Goal: Task Accomplishment & Management: Complete application form

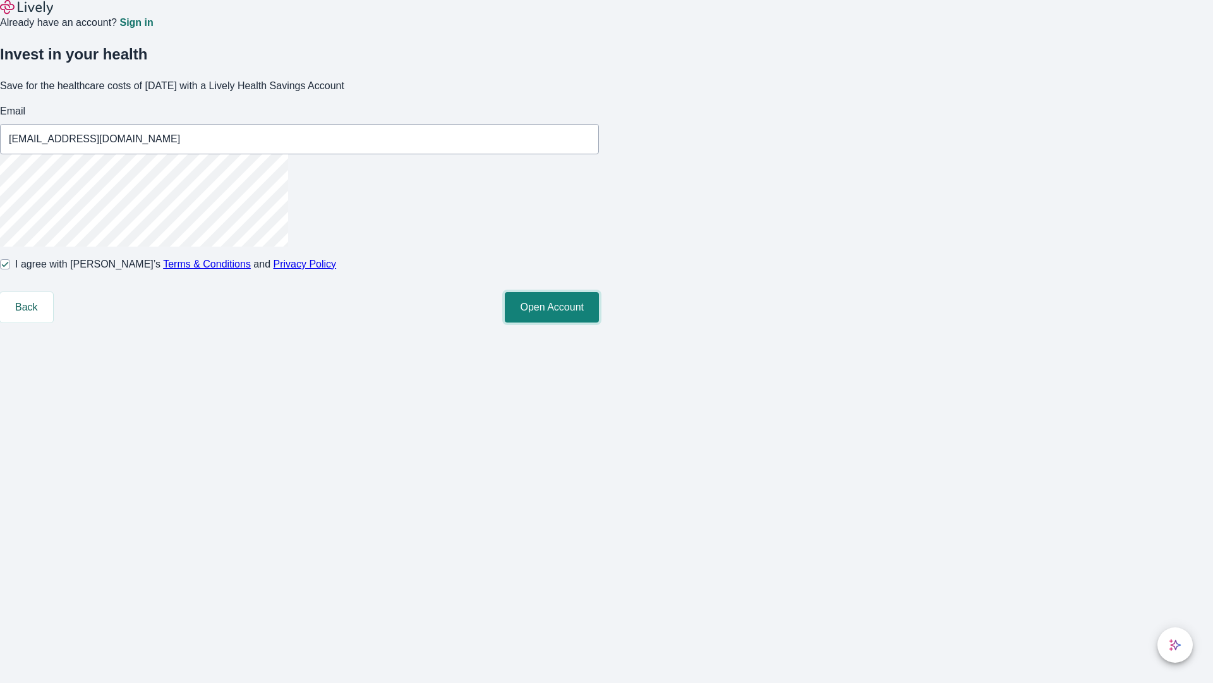
click at [599, 322] on button "Open Account" at bounding box center [552, 307] width 94 height 30
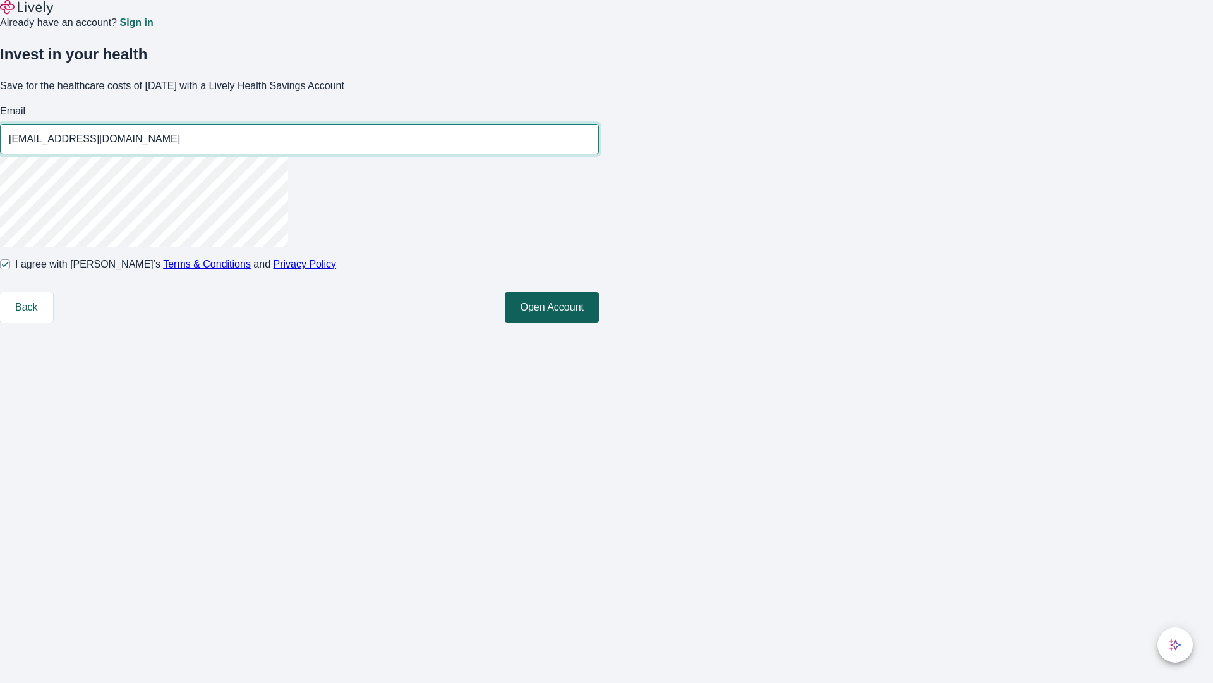
type input "[EMAIL_ADDRESS][DOMAIN_NAME]"
click at [10, 269] on input "I agree with Lively’s Terms & Conditions and Privacy Policy" at bounding box center [5, 264] width 10 height 10
checkbox input "false"
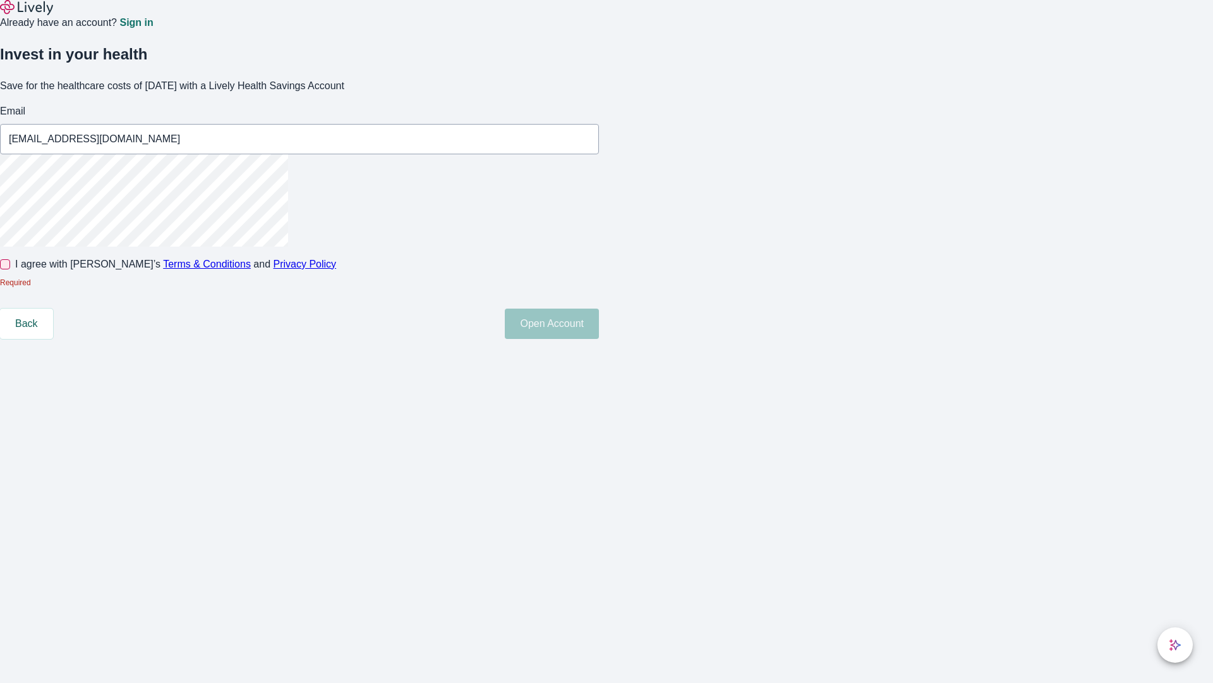
type input "[EMAIL_ADDRESS][DOMAIN_NAME]"
click at [10, 269] on input "I agree with Lively’s Terms & Conditions and Privacy Policy" at bounding box center [5, 264] width 10 height 10
checkbox input "true"
click at [599, 339] on button "Open Account" at bounding box center [552, 323] width 94 height 30
